Goal: Information Seeking & Learning: Check status

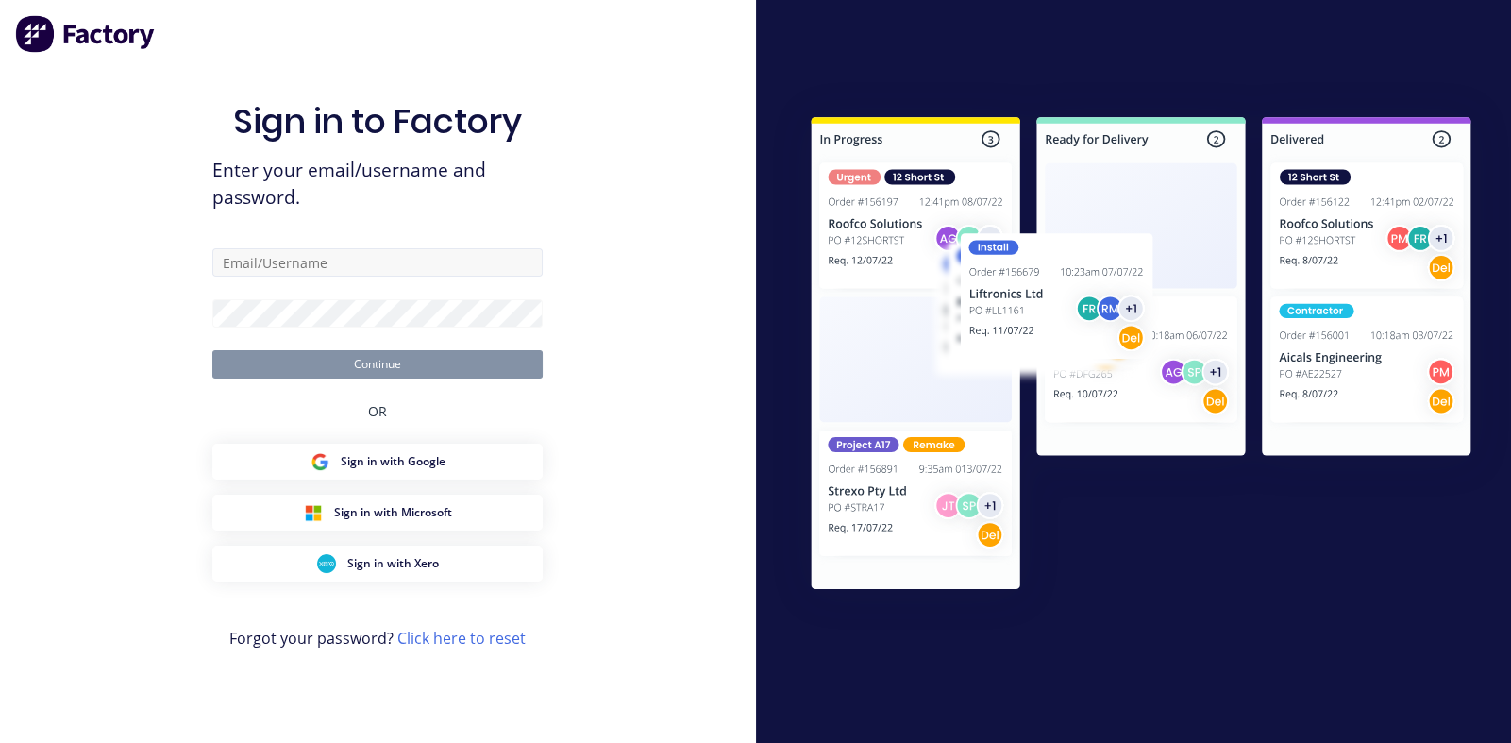
type input "[PERSON_NAME][EMAIL_ADDRESS][PERSON_NAME][DOMAIN_NAME]"
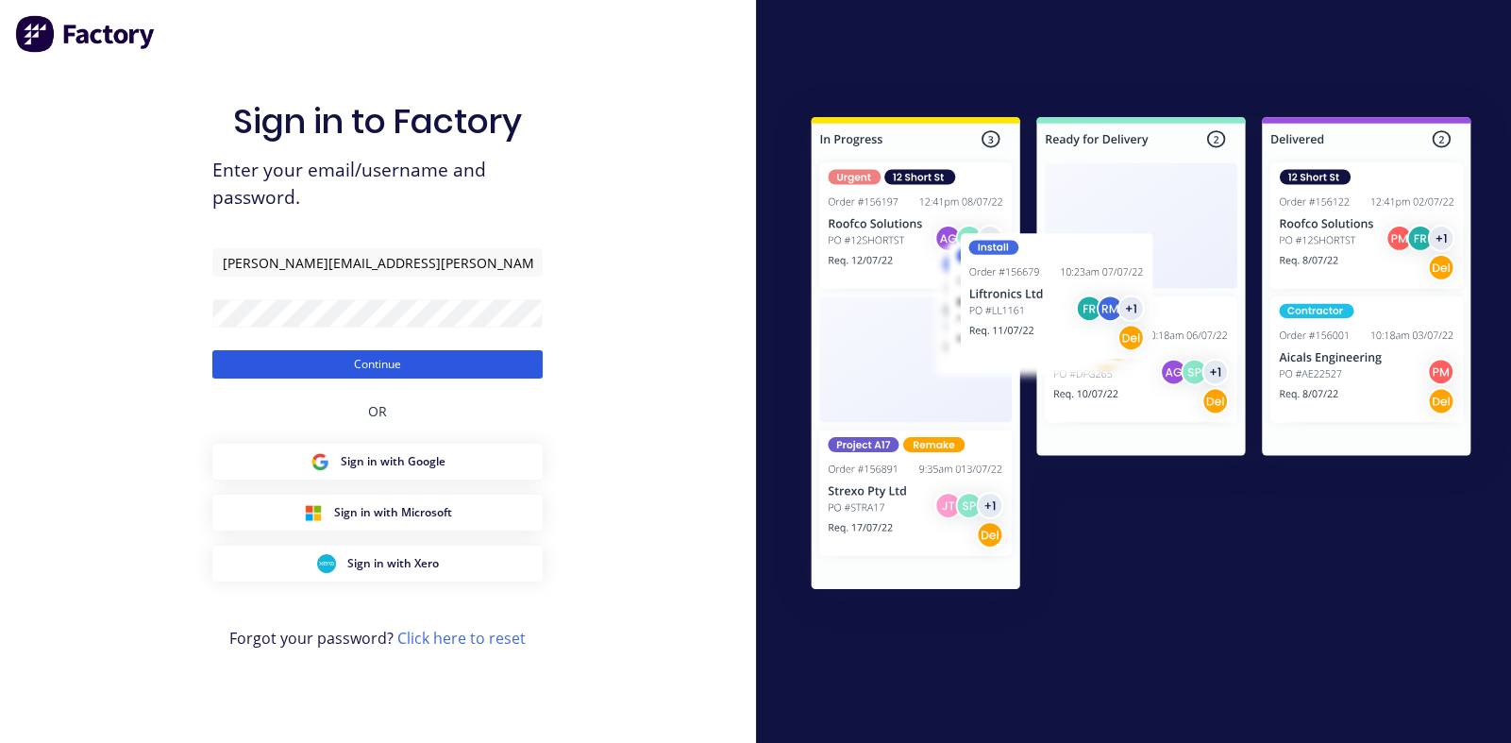
click at [392, 361] on button "Continue" at bounding box center [377, 364] width 330 height 28
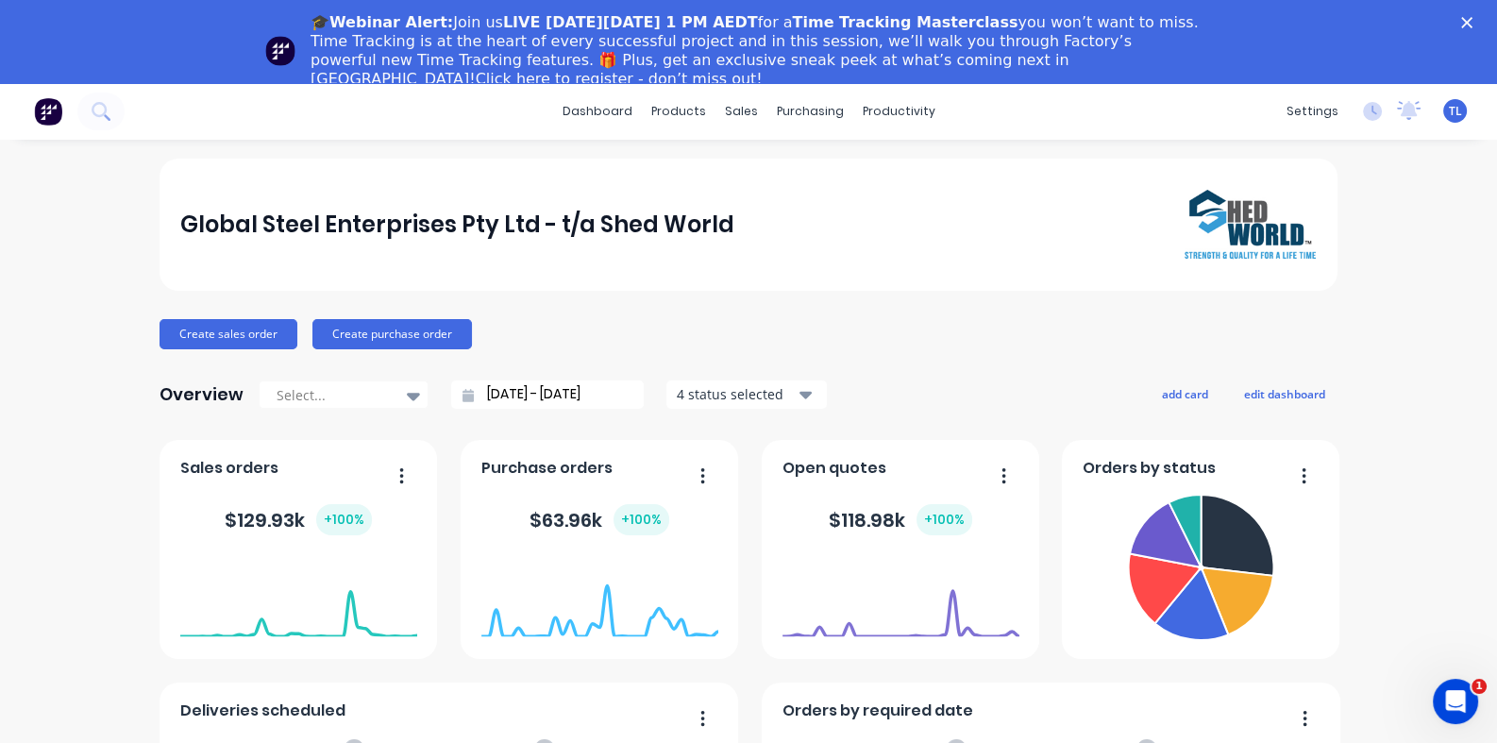
click at [1472, 23] on polygon "Close" at bounding box center [1466, 22] width 11 height 11
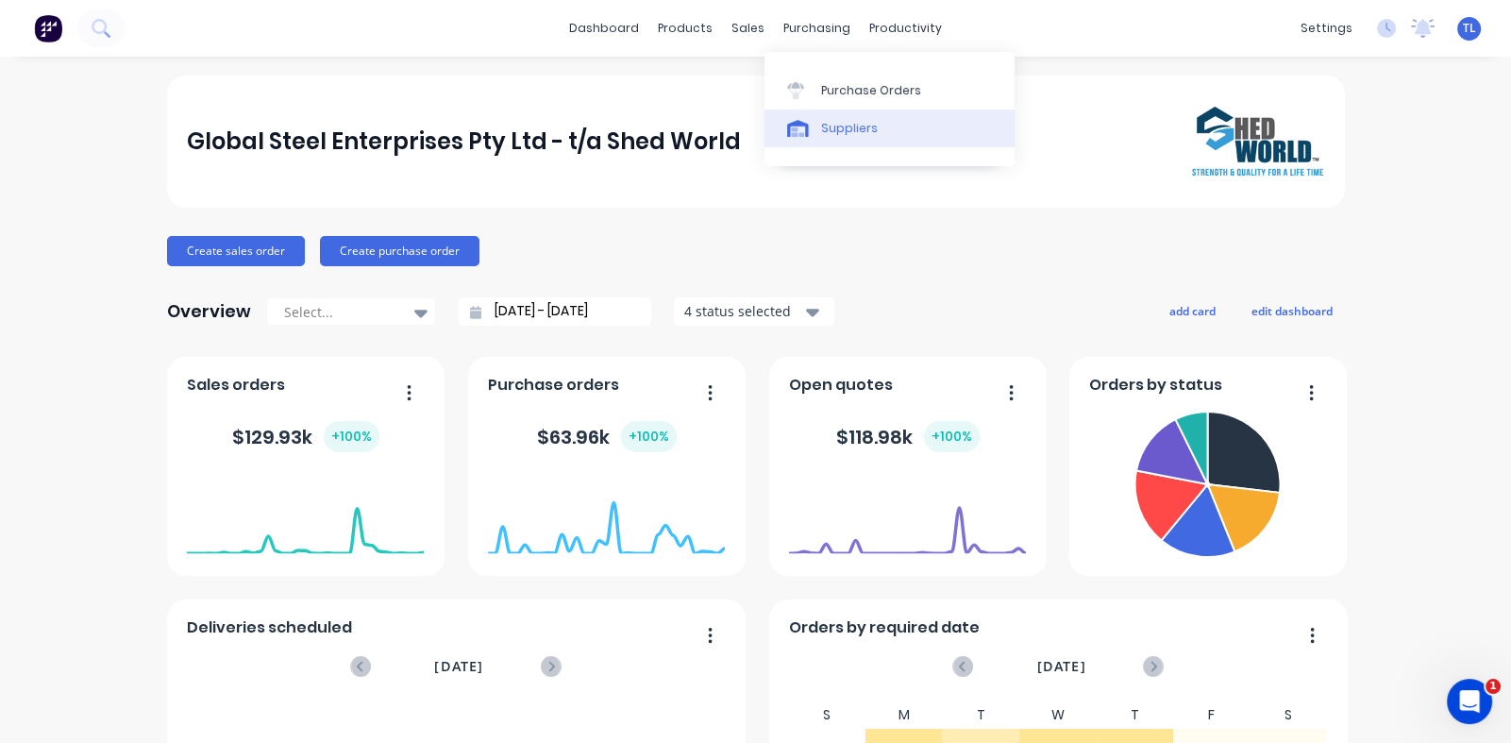
click at [808, 127] on div at bounding box center [801, 128] width 28 height 17
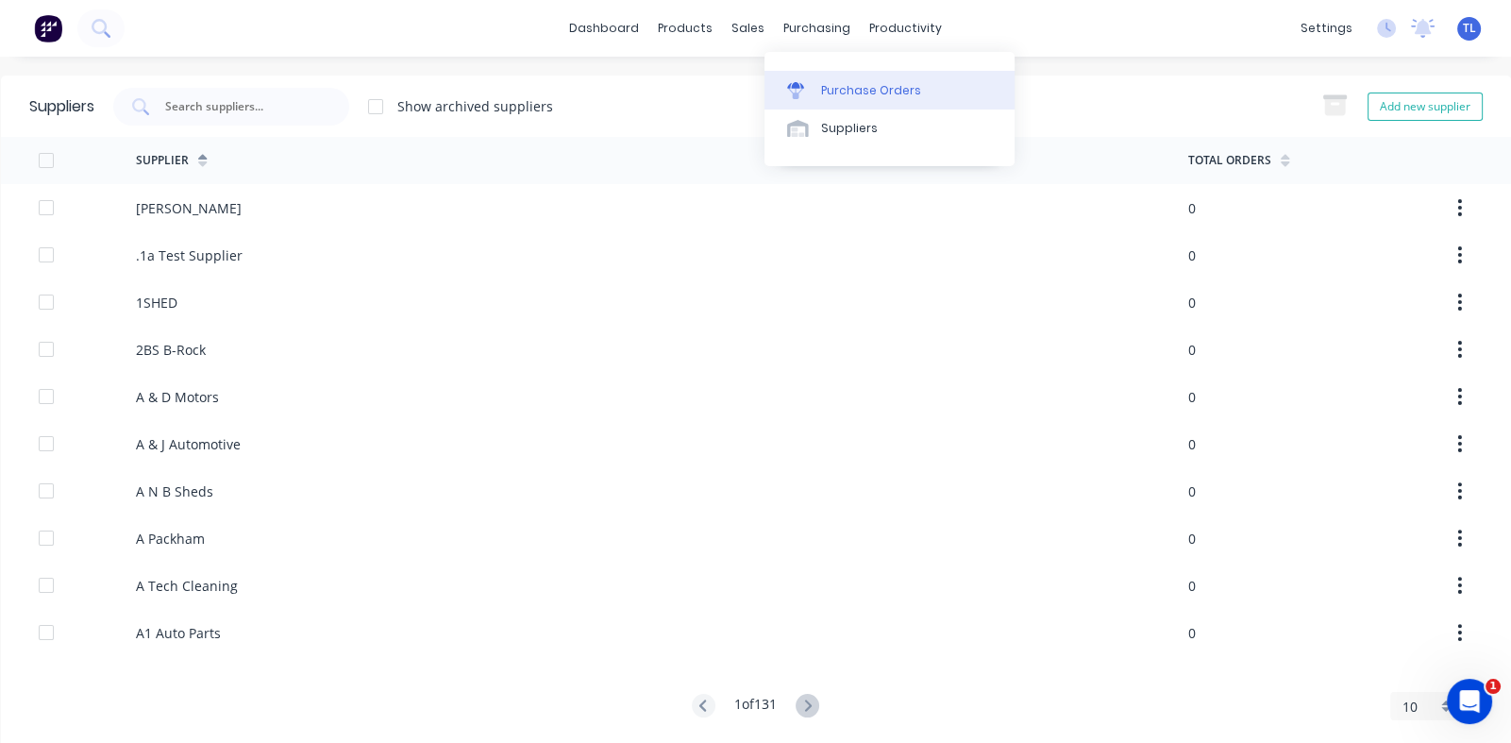
click at [829, 90] on div "Purchase Orders" at bounding box center [871, 90] width 100 height 17
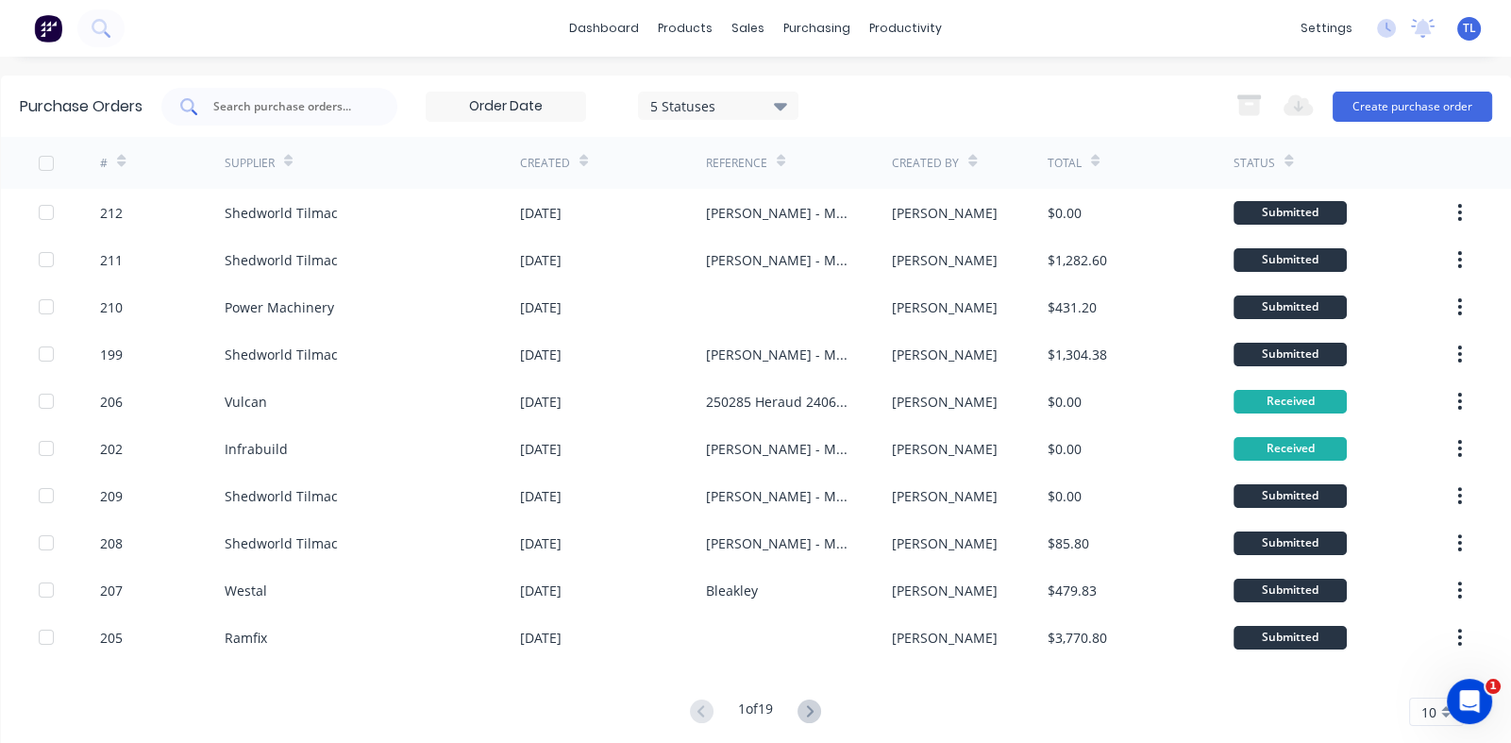
click at [260, 107] on input "text" at bounding box center [289, 106] width 157 height 19
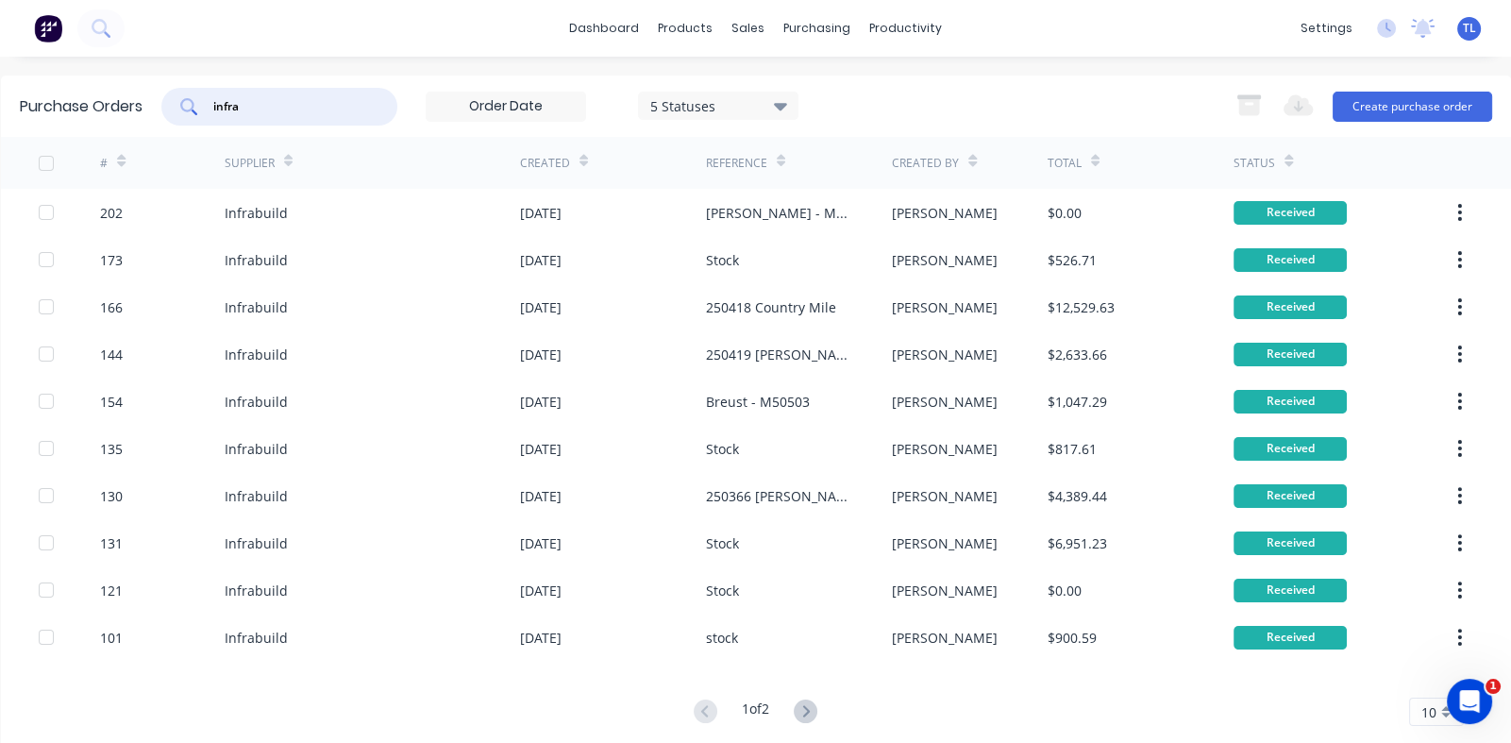
type input "infra"
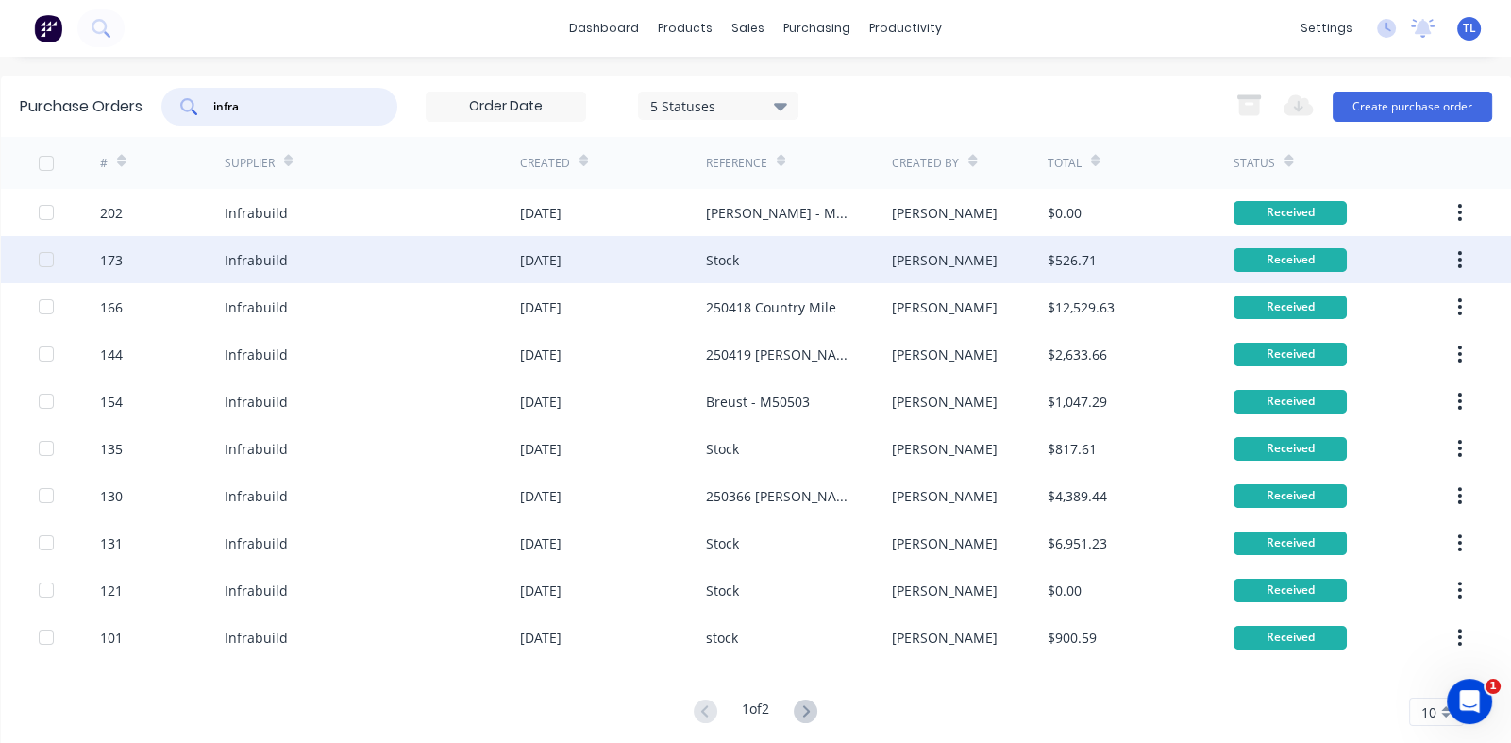
click at [106, 257] on div "173" at bounding box center [111, 260] width 23 height 20
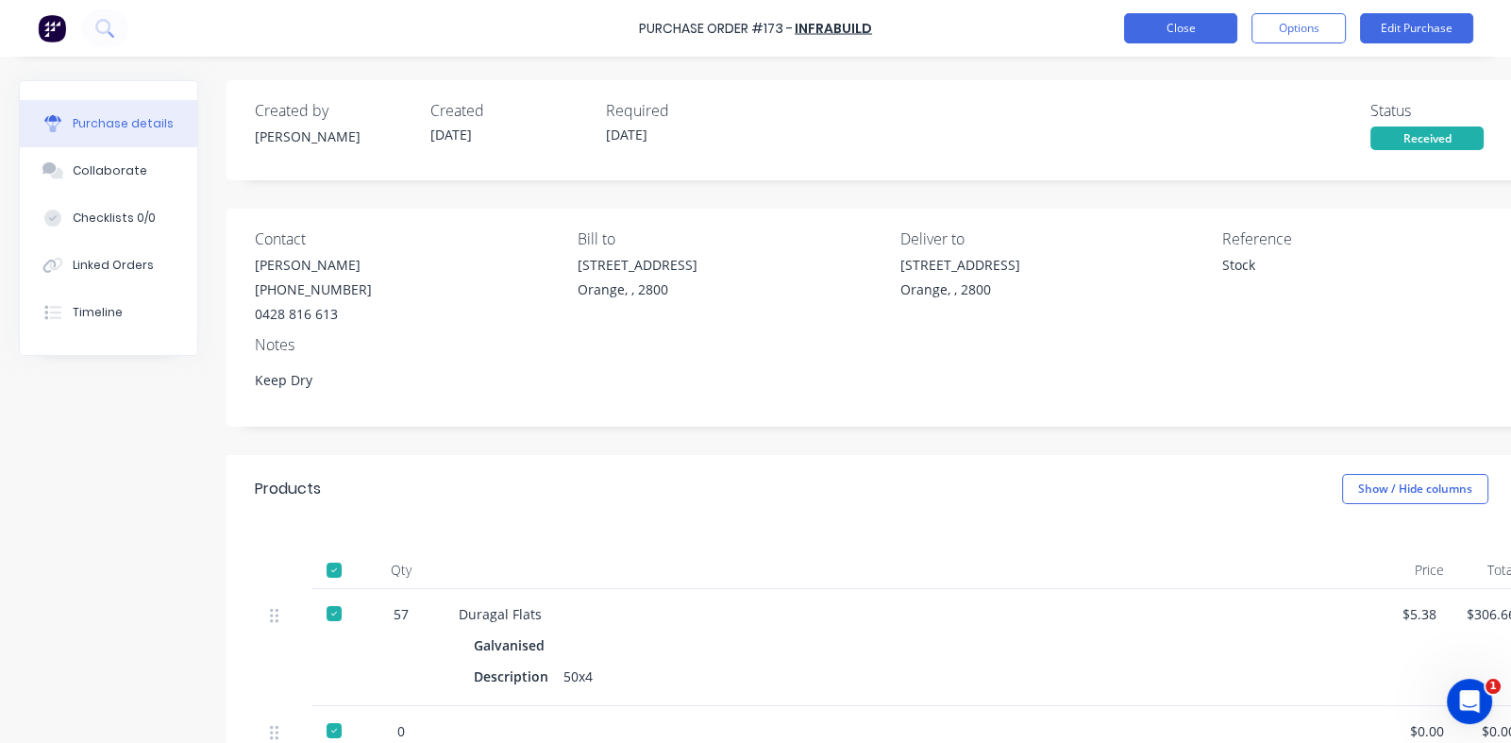
click at [1181, 26] on button "Close" at bounding box center [1180, 28] width 113 height 30
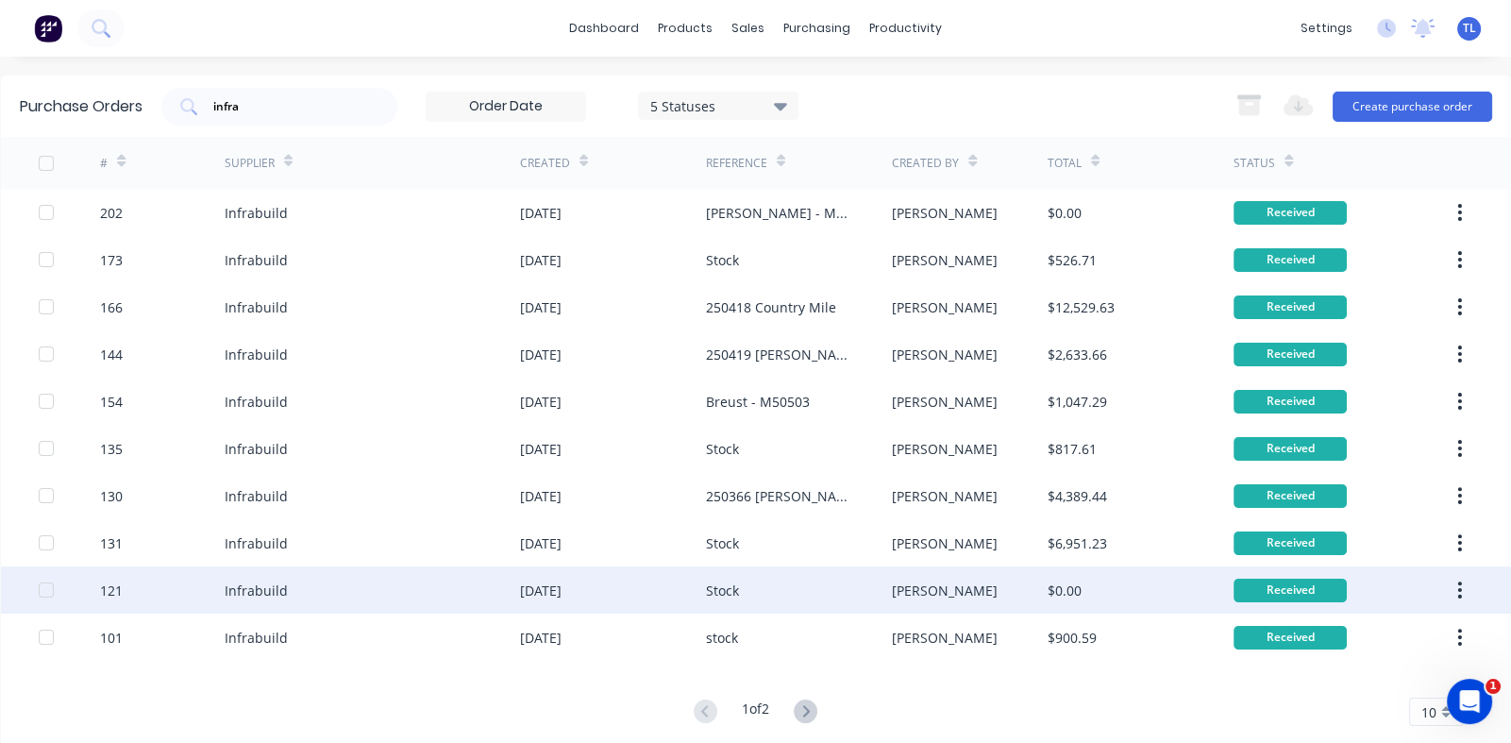
click at [111, 583] on div "121" at bounding box center [111, 590] width 23 height 20
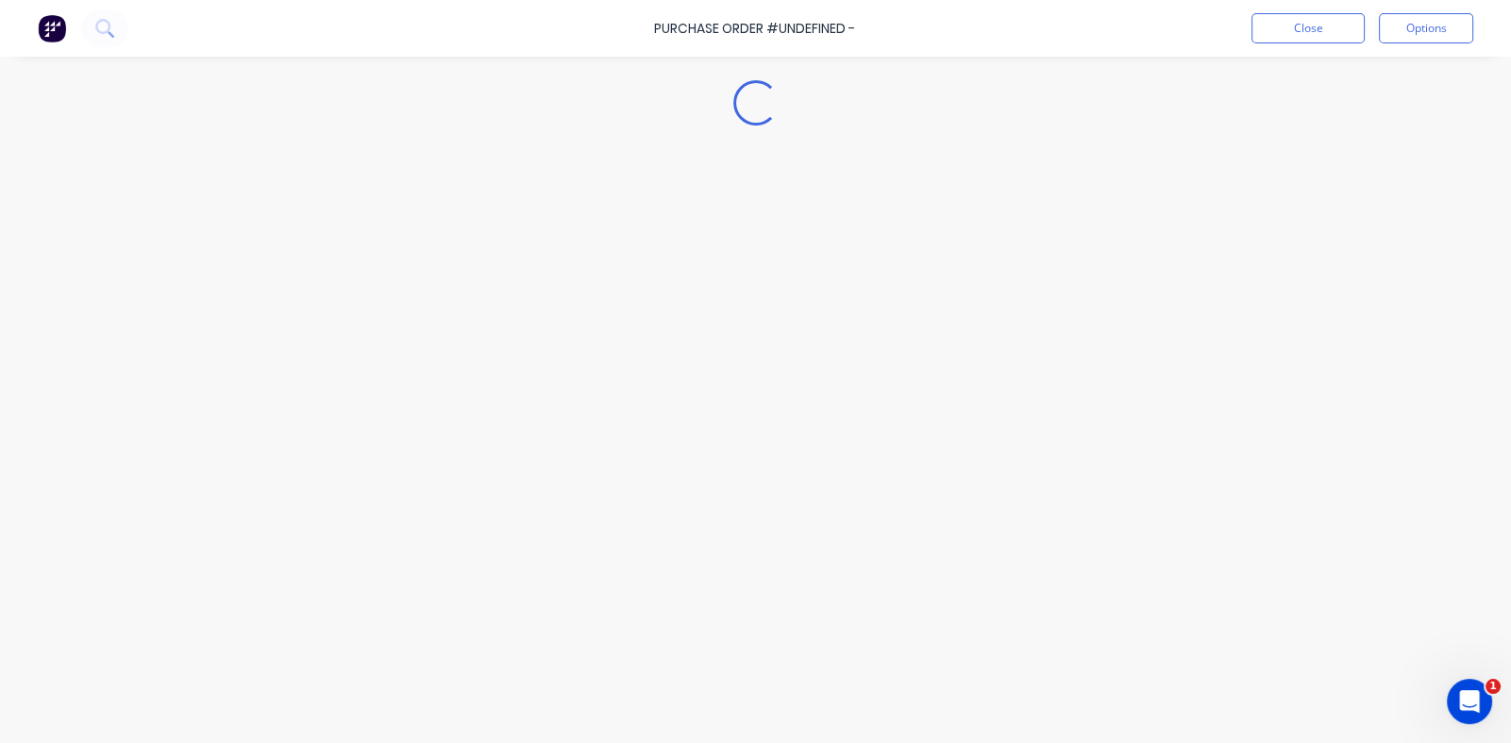
type textarea "x"
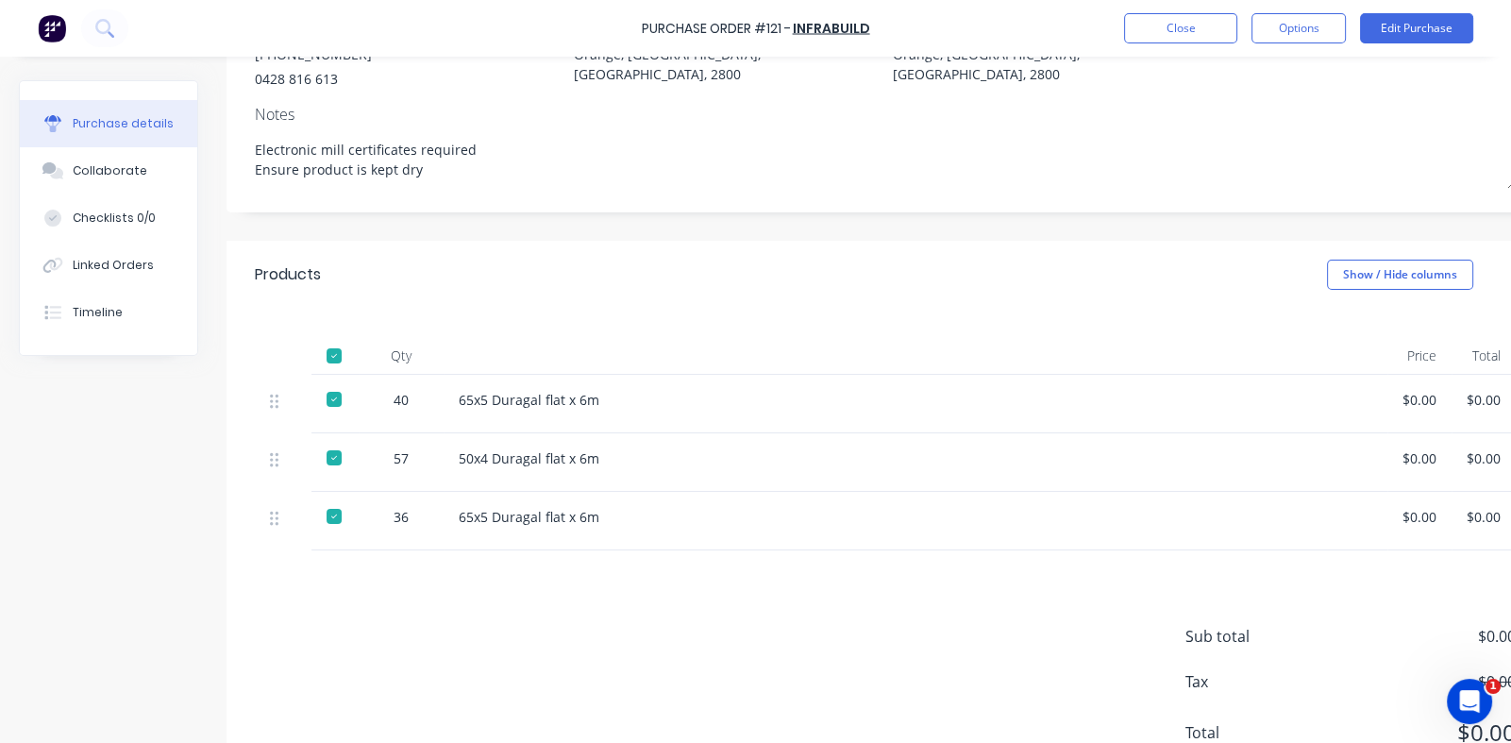
scroll to position [321, 0]
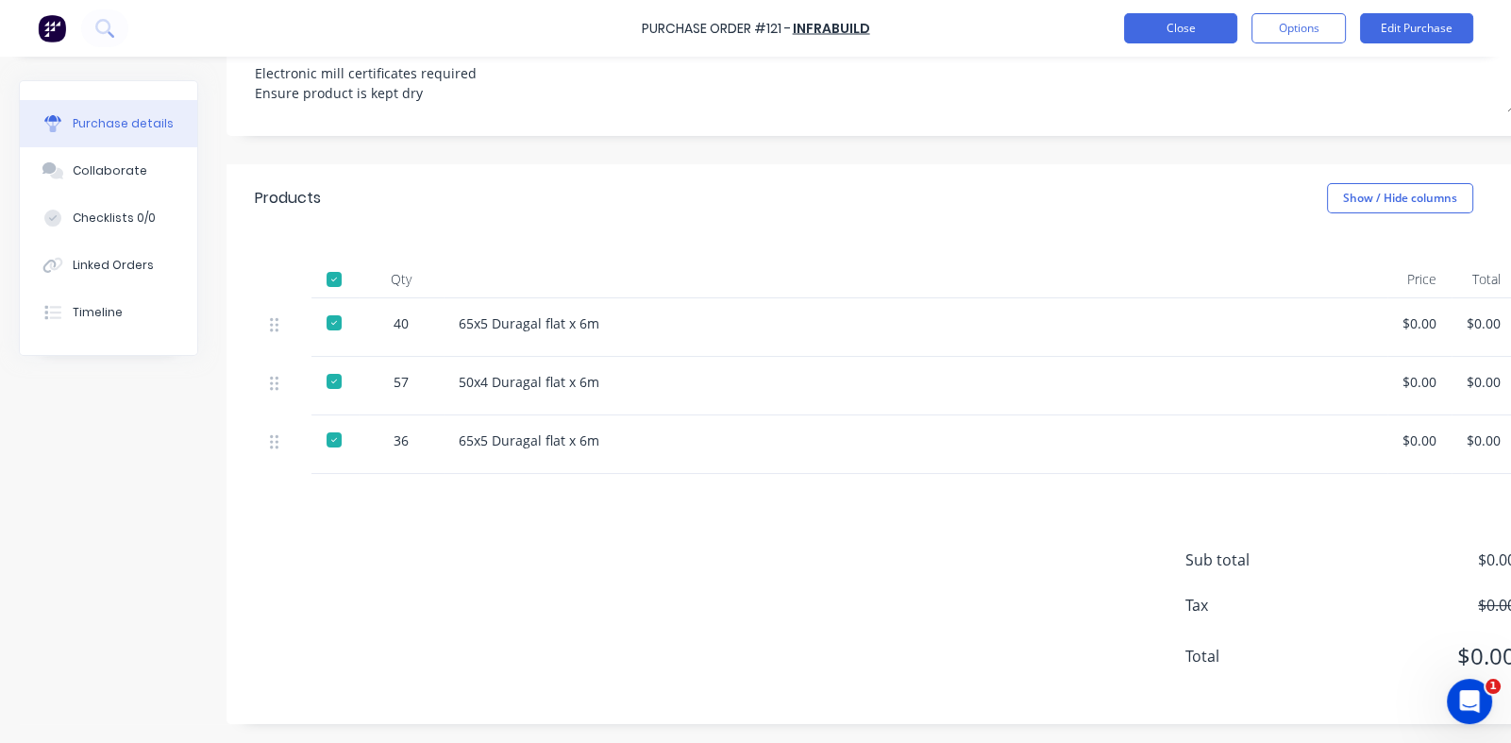
click at [1173, 29] on button "Close" at bounding box center [1180, 28] width 113 height 30
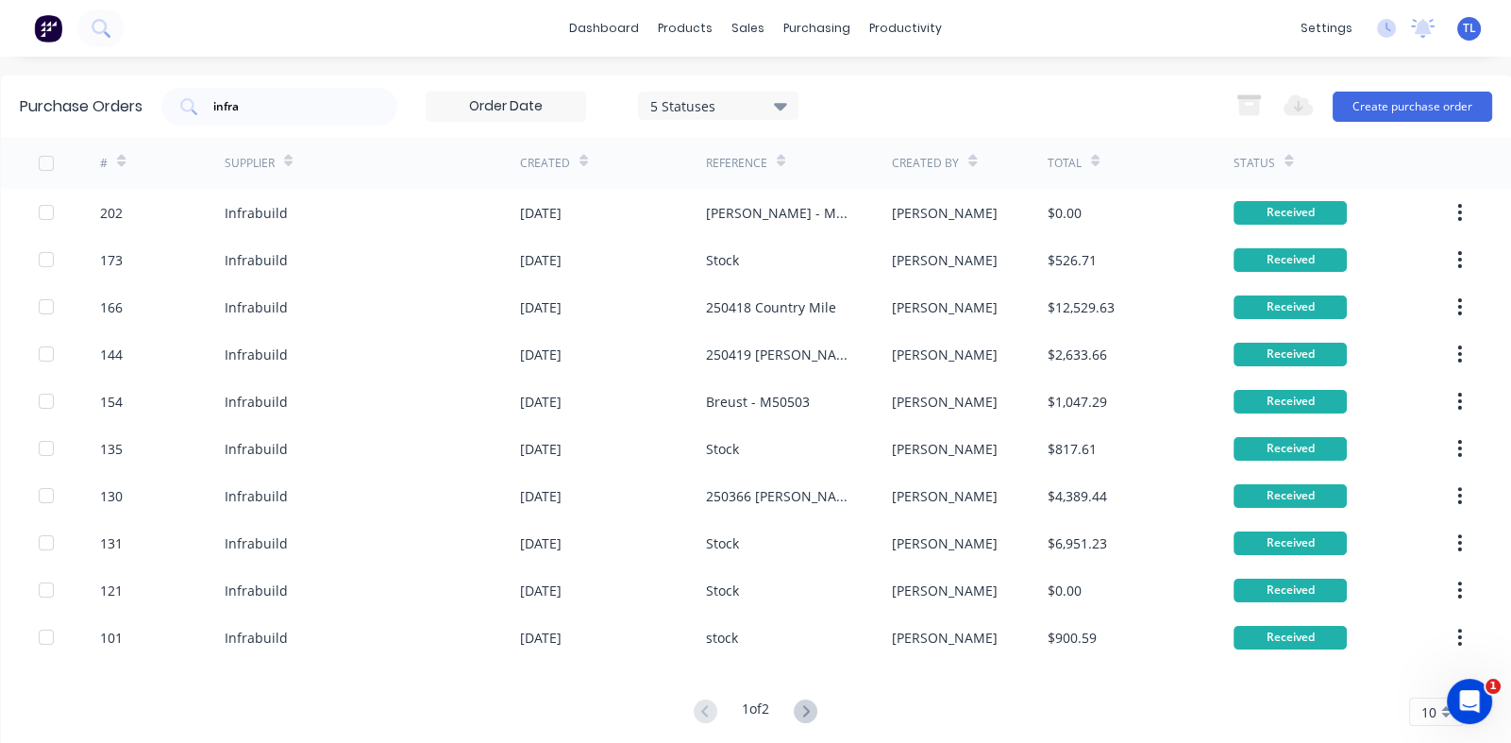
click at [119, 165] on icon at bounding box center [121, 164] width 8 height 6
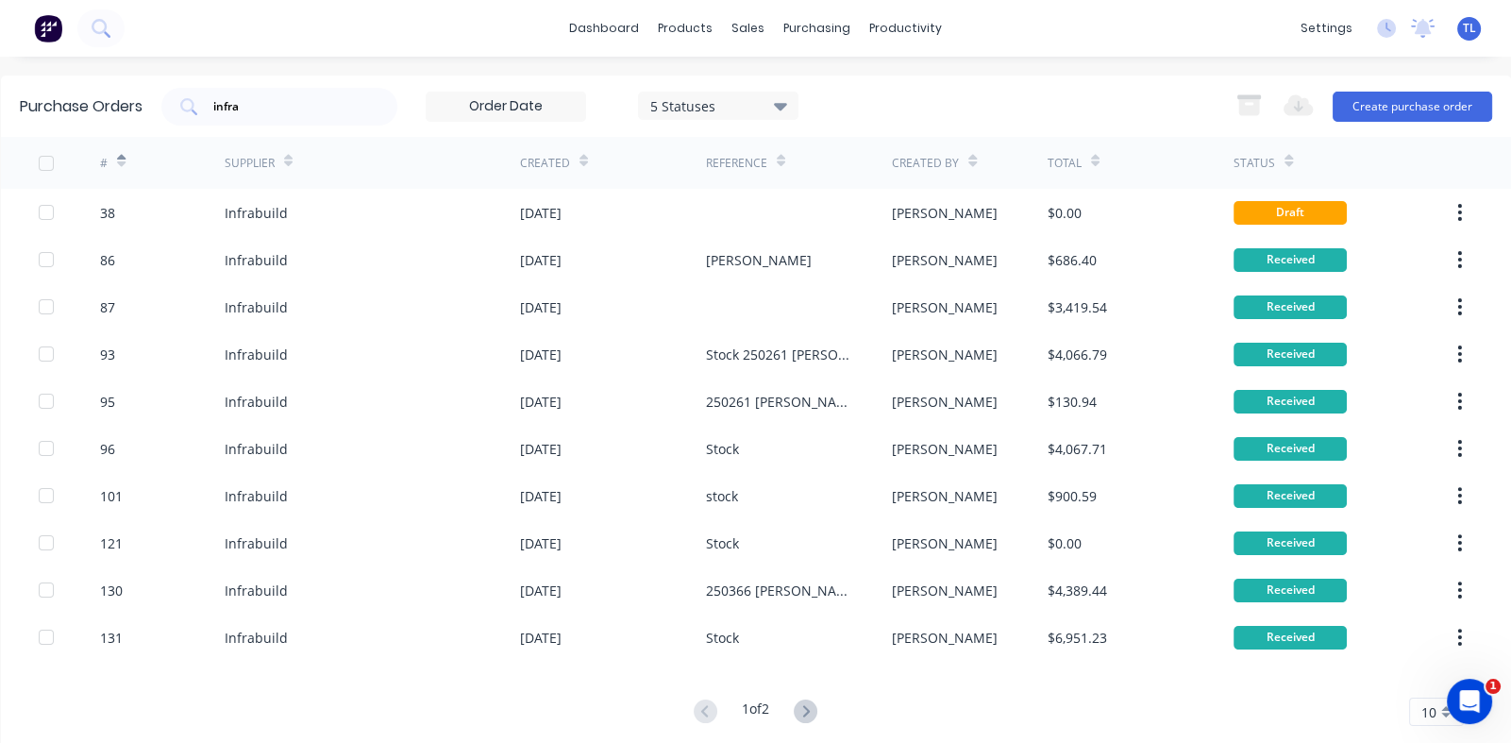
click at [120, 162] on icon at bounding box center [121, 164] width 8 height 6
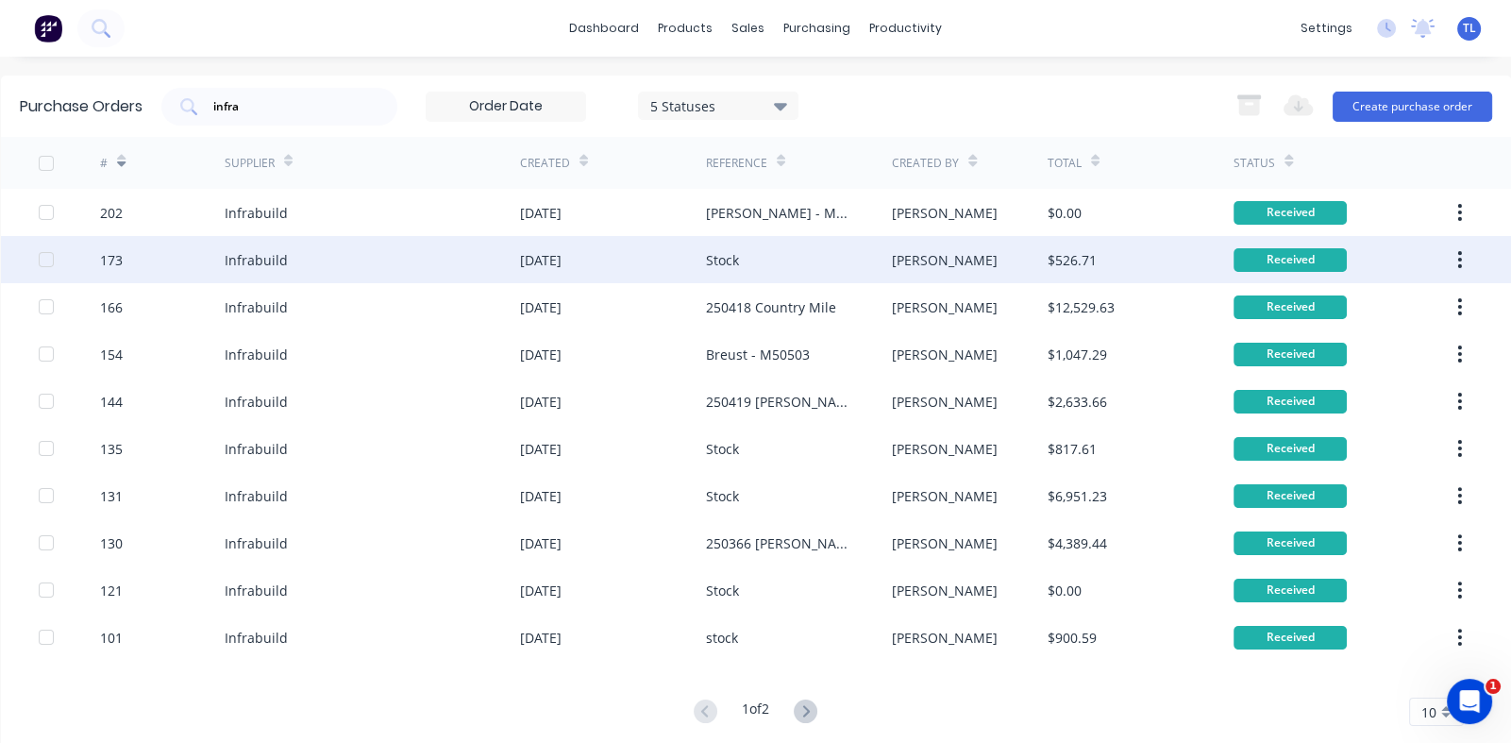
scroll to position [30, 0]
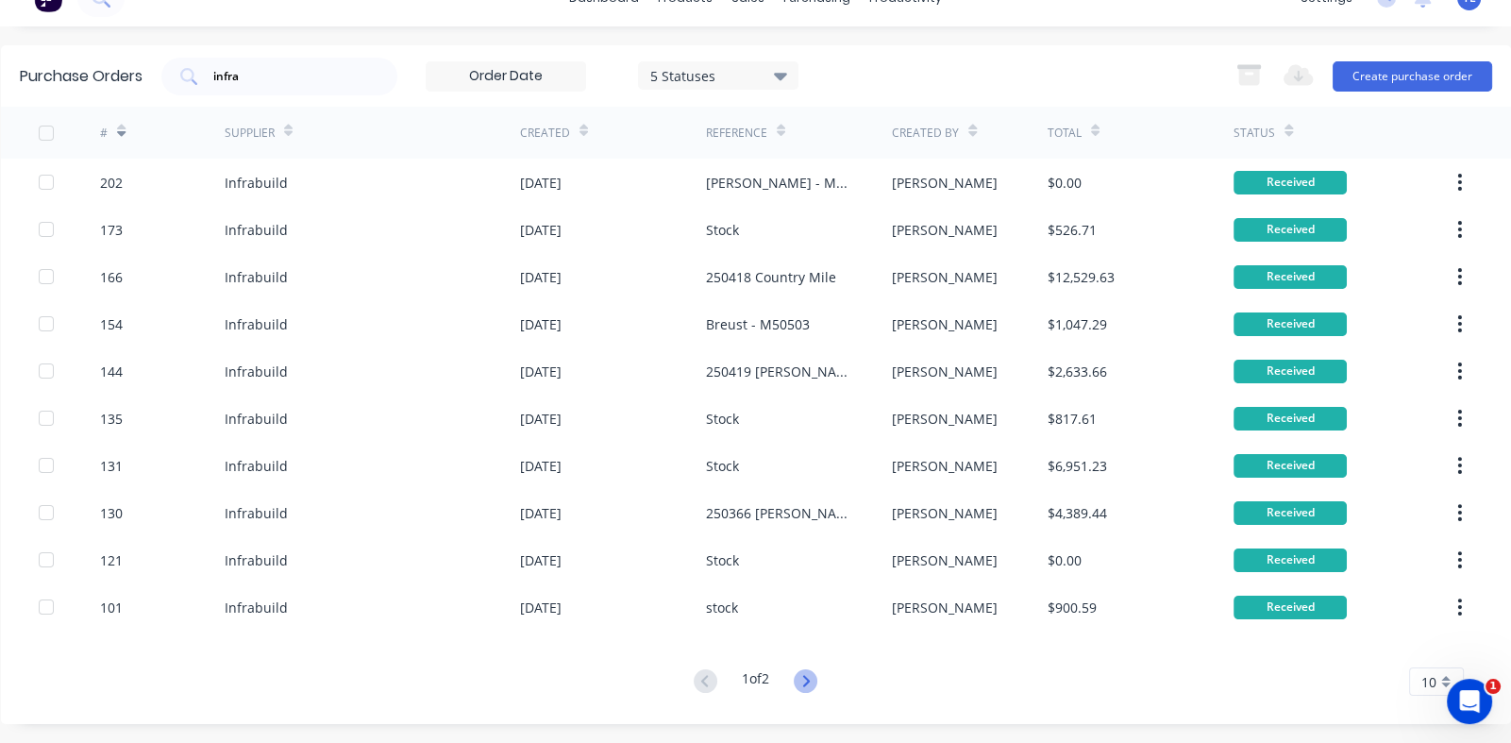
click at [806, 676] on icon at bounding box center [806, 681] width 24 height 24
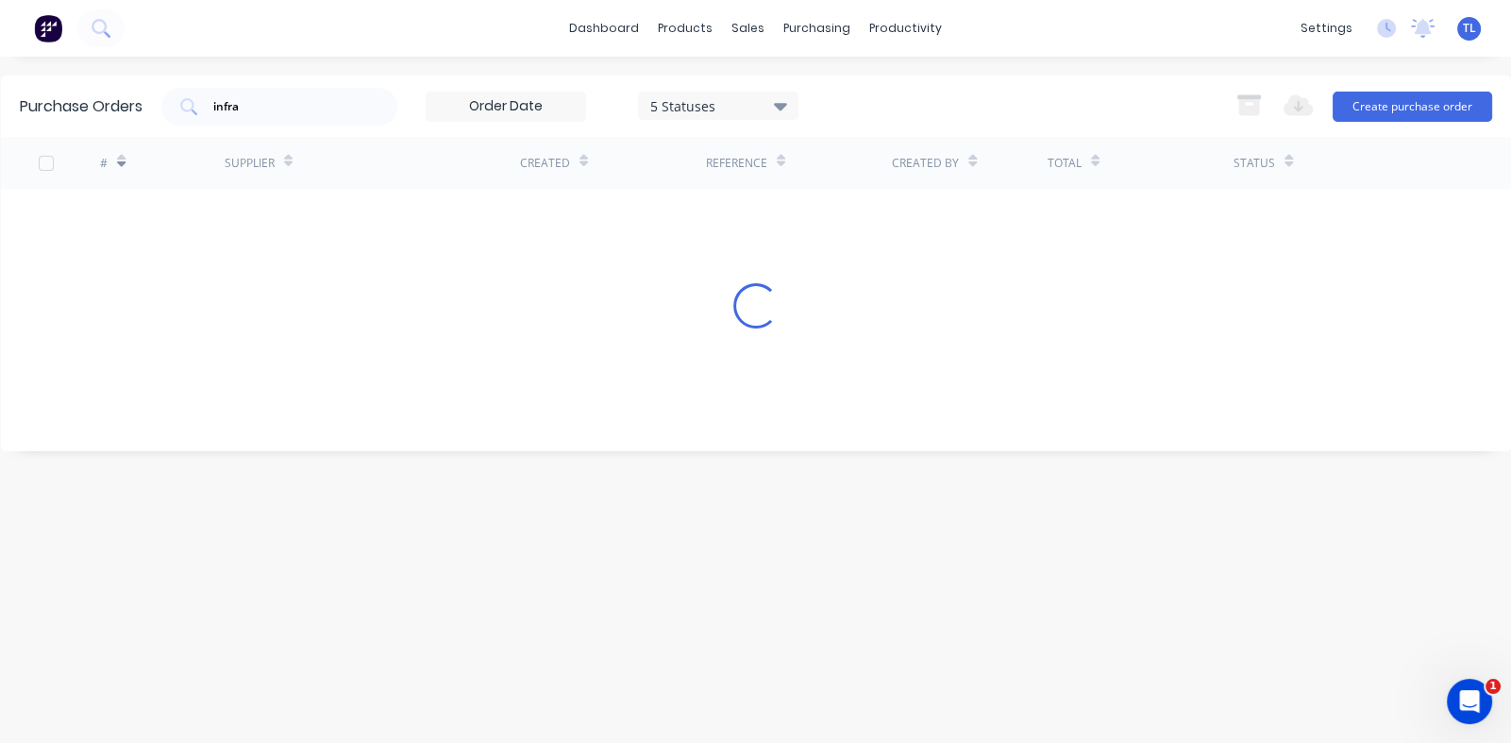
scroll to position [0, 0]
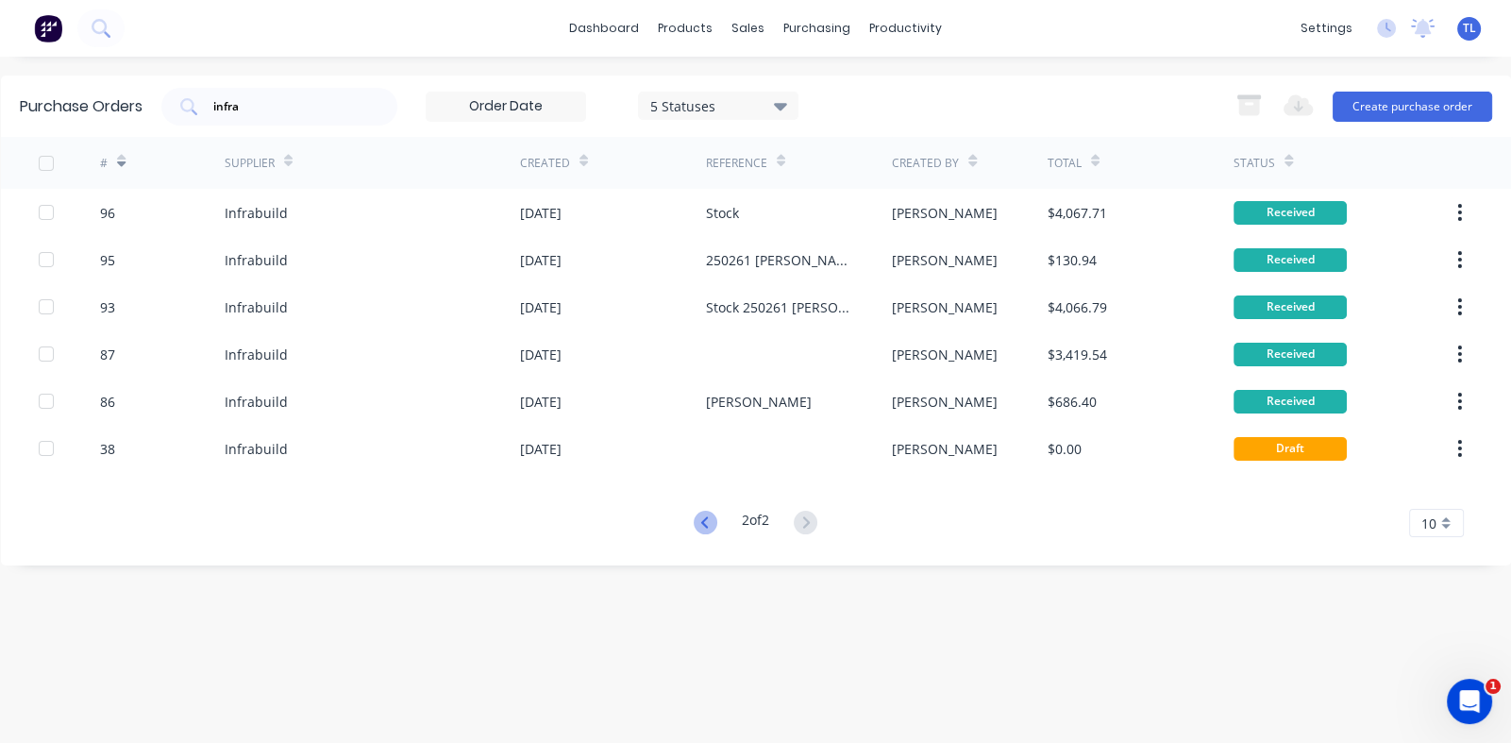
click at [701, 523] on icon at bounding box center [704, 521] width 7 height 11
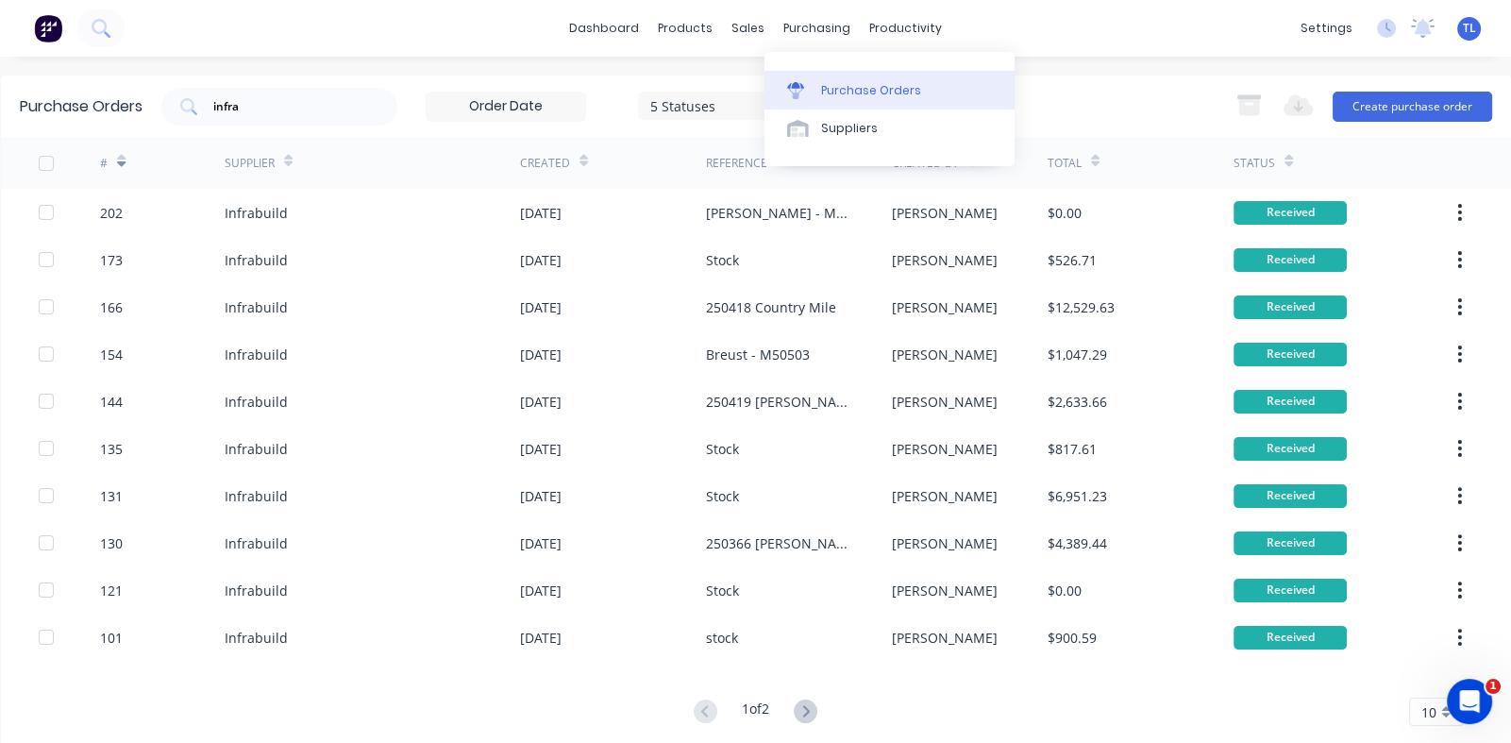
click at [831, 91] on div "Purchase Orders" at bounding box center [871, 90] width 100 height 17
click at [826, 130] on div "Suppliers" at bounding box center [849, 128] width 57 height 17
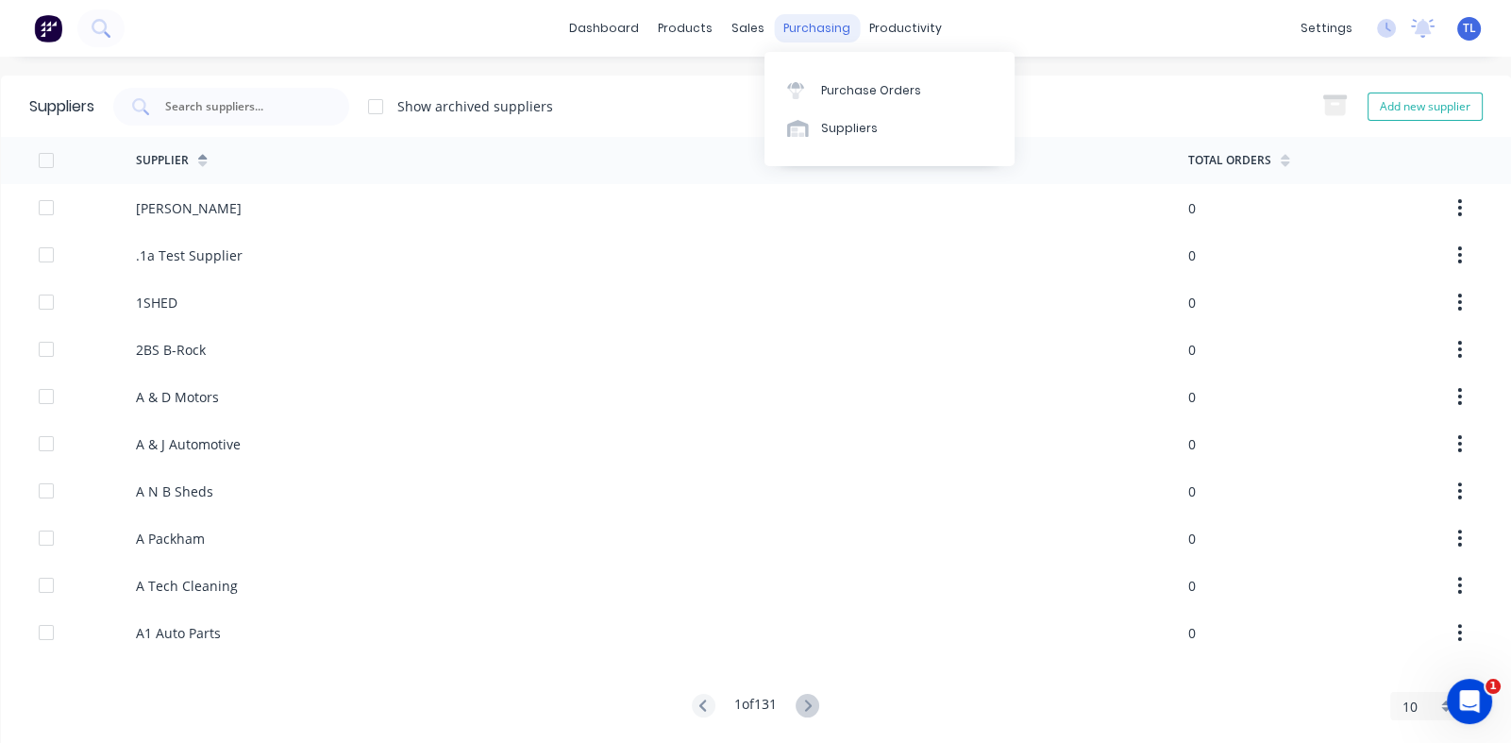
click at [793, 29] on div "purchasing" at bounding box center [817, 28] width 86 height 28
click at [816, 84] on link "Purchase Orders" at bounding box center [889, 90] width 250 height 38
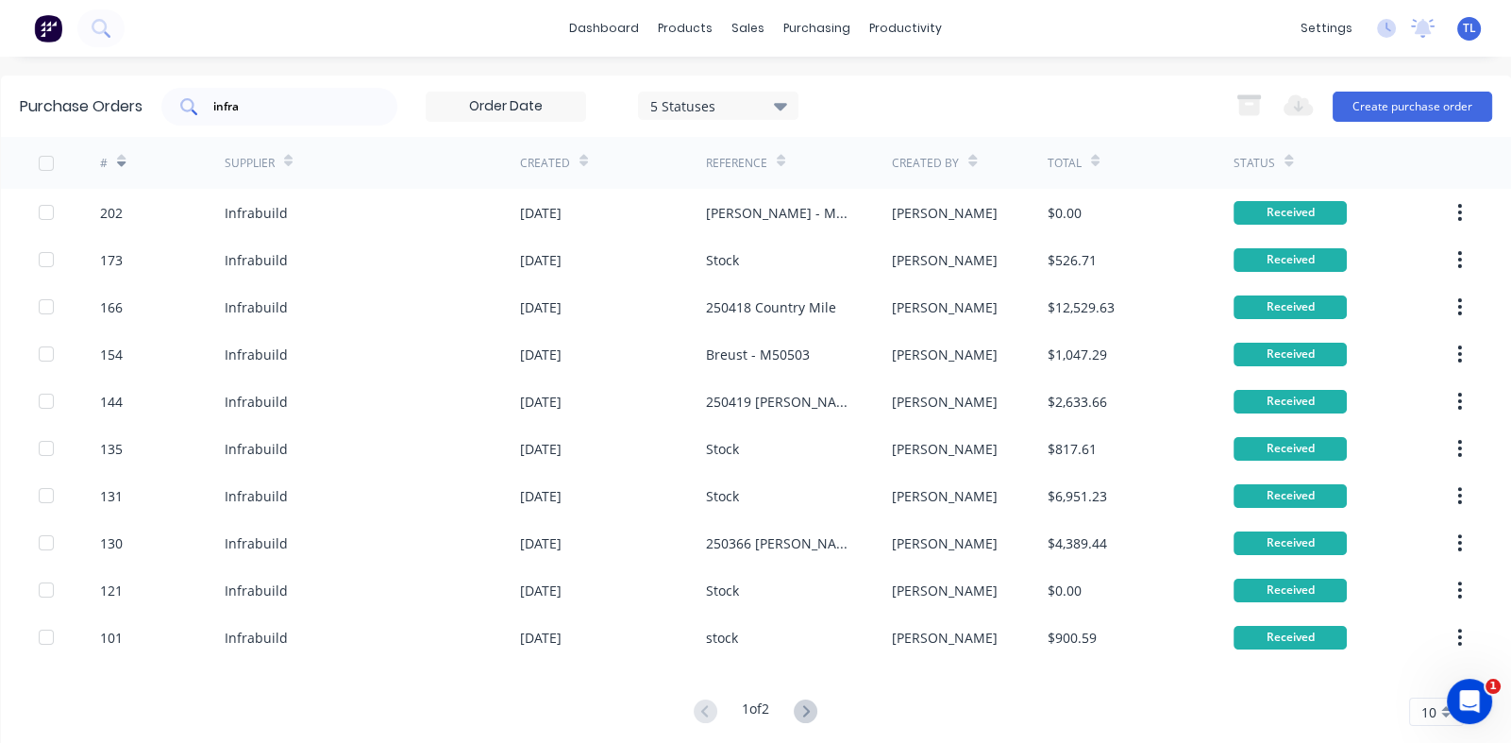
click at [274, 111] on input "infra" at bounding box center [289, 106] width 157 height 19
type input "i"
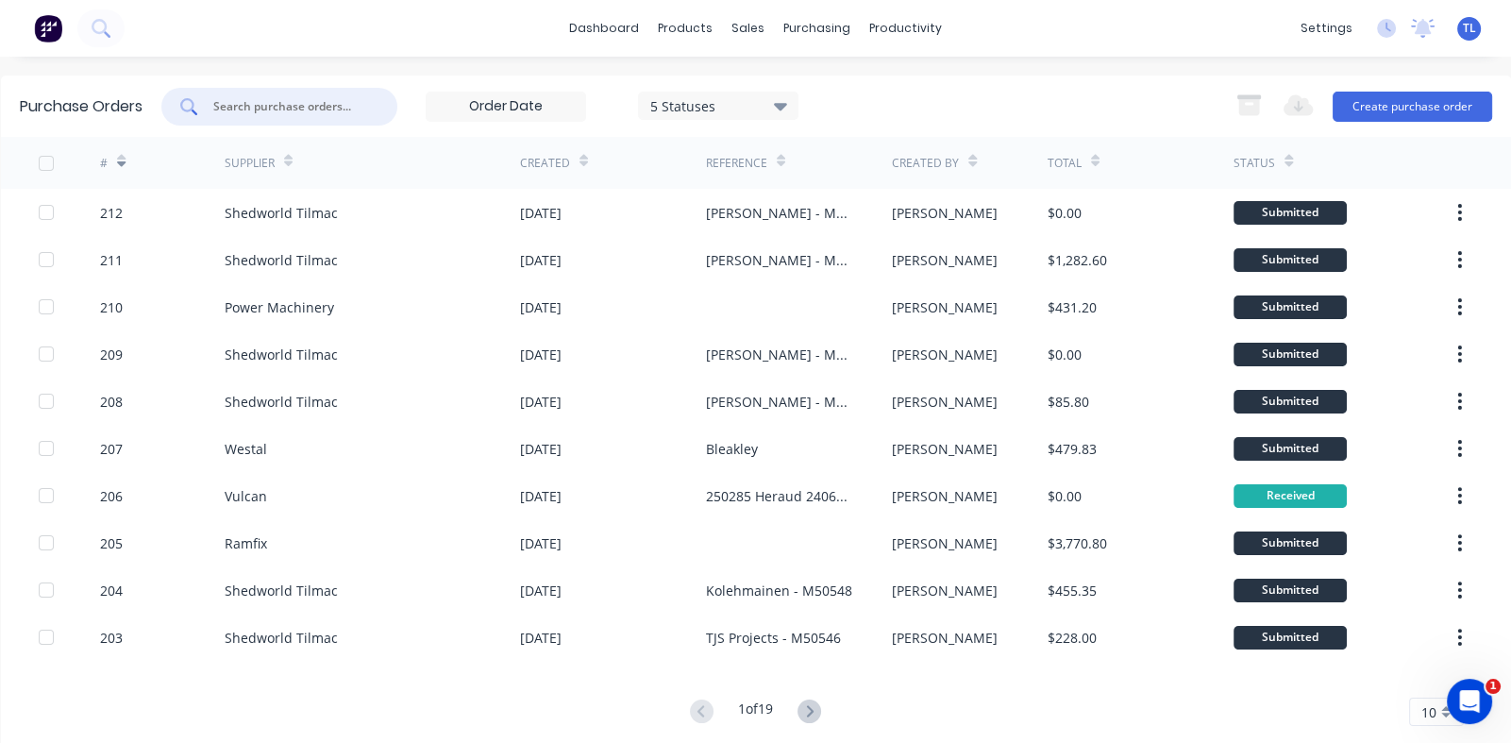
click at [288, 103] on input "text" at bounding box center [289, 106] width 157 height 19
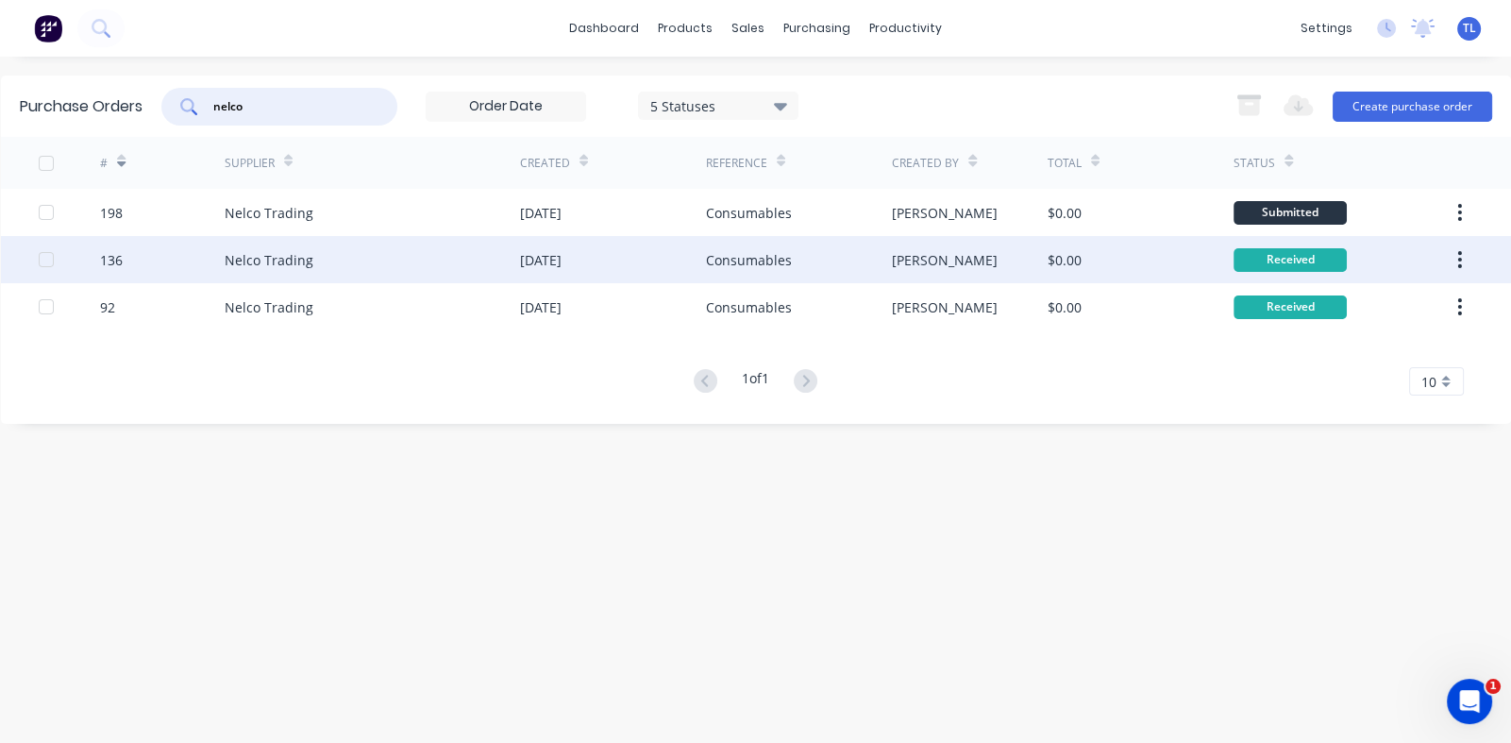
type input "nelco"
click at [111, 255] on div "136" at bounding box center [111, 260] width 23 height 20
type textarea "x"
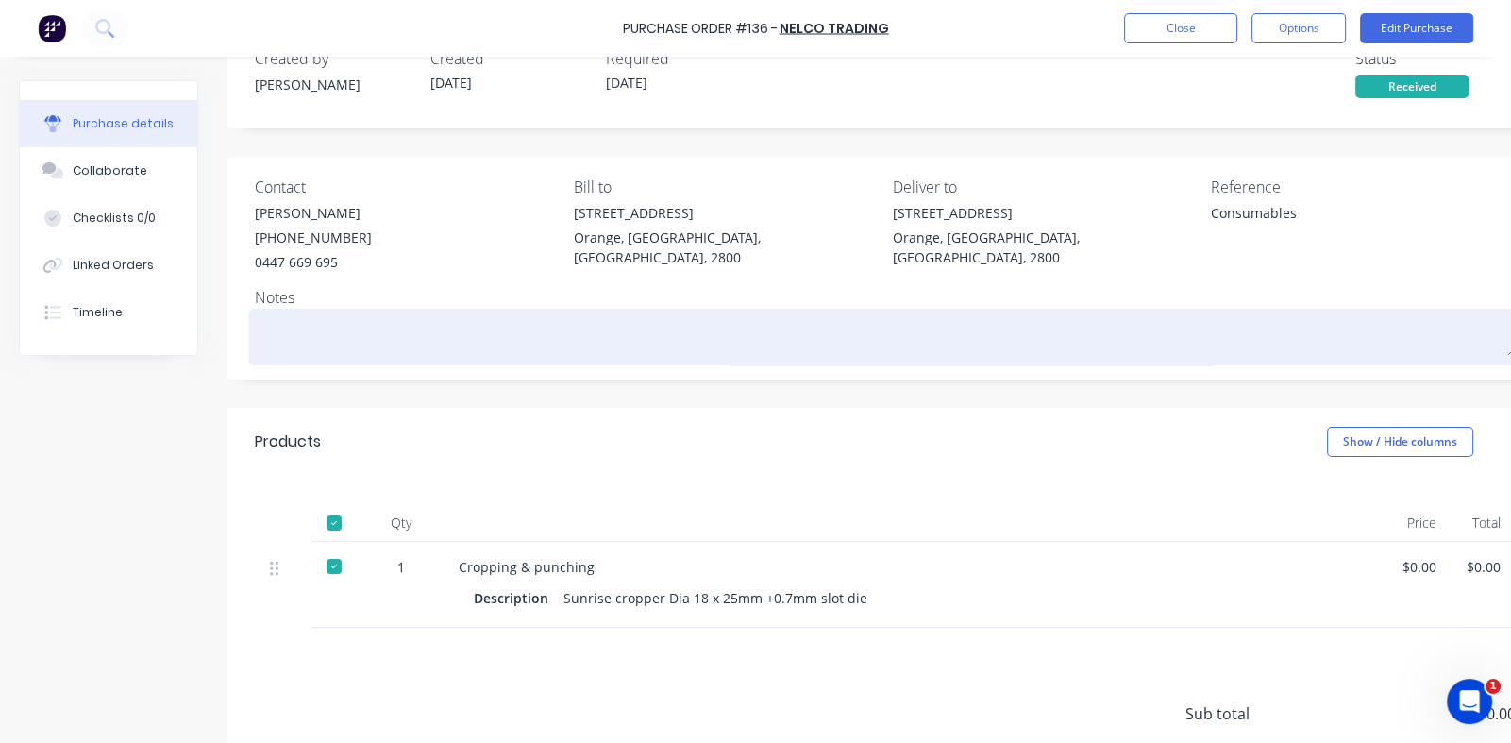
scroll to position [93, 0]
